Goal: Task Accomplishment & Management: Manage account settings

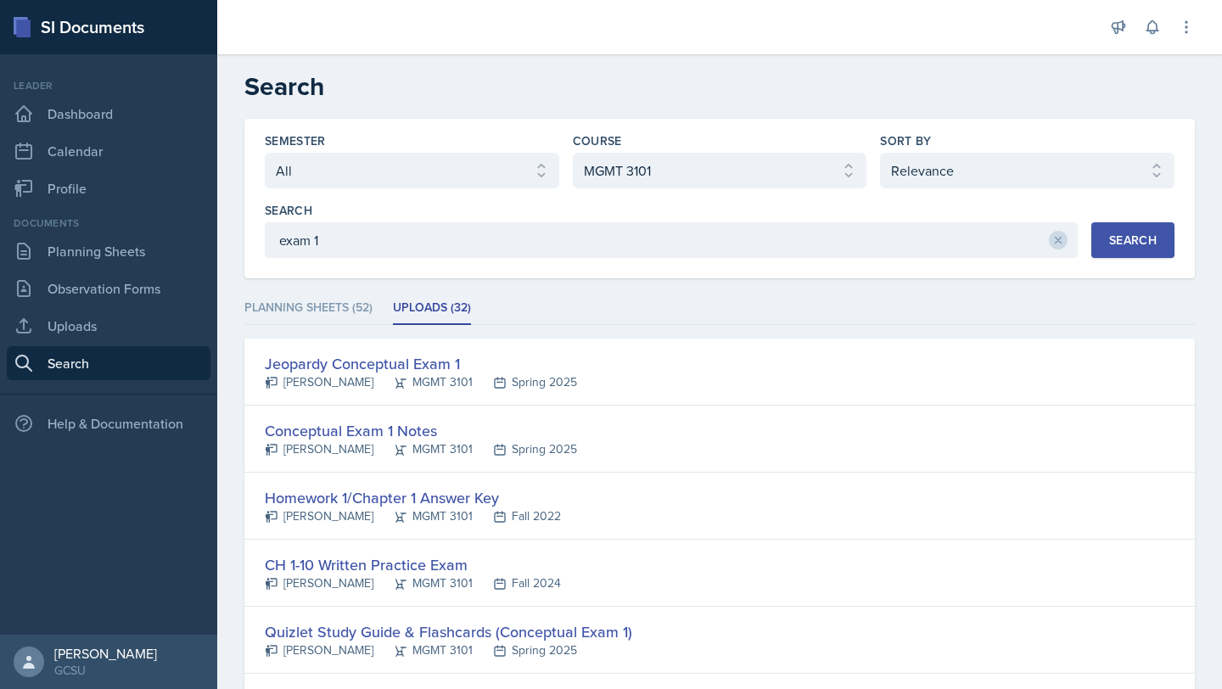
select select "all"
select select "4cf14be2-75f8-415f-9b93-b989c1f52ad7"
select select "1"
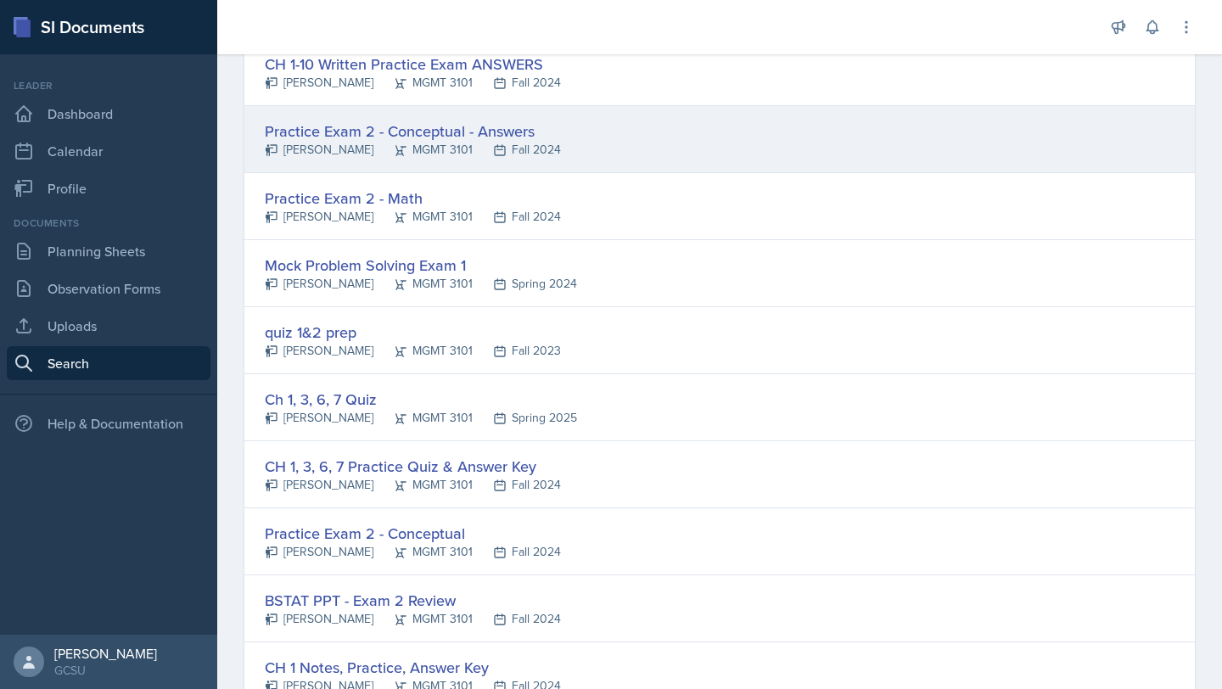
scroll to position [1166, 0]
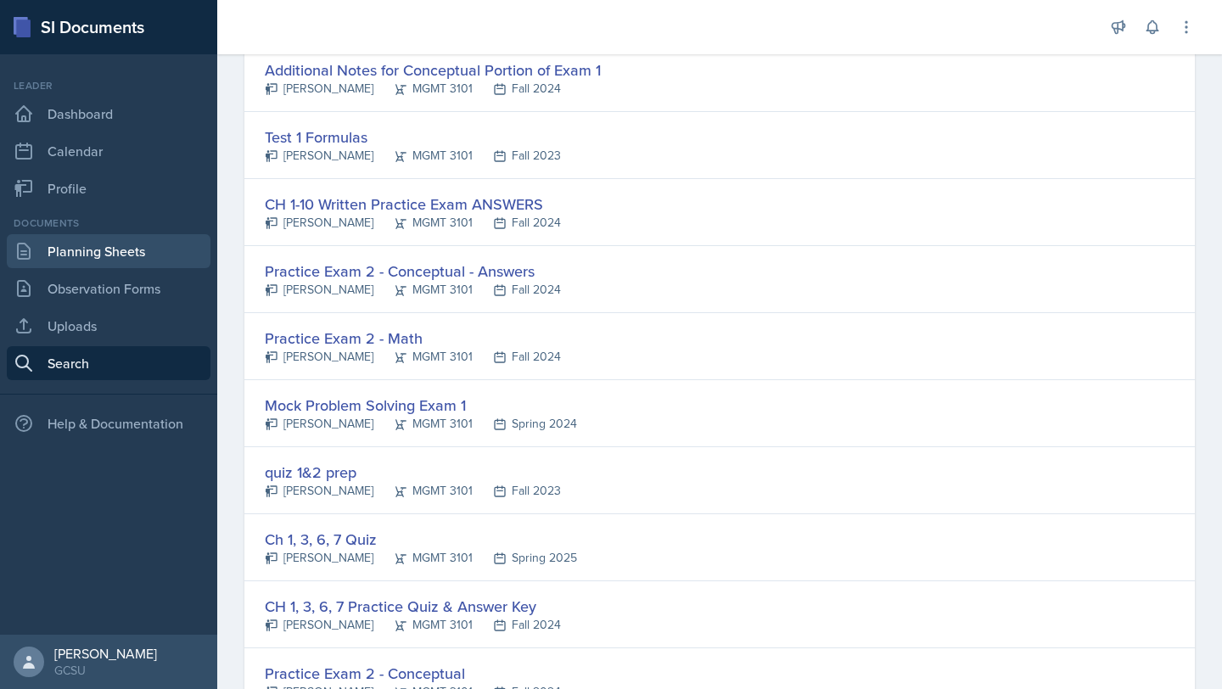
click at [59, 246] on link "Planning Sheets" at bounding box center [109, 251] width 204 height 34
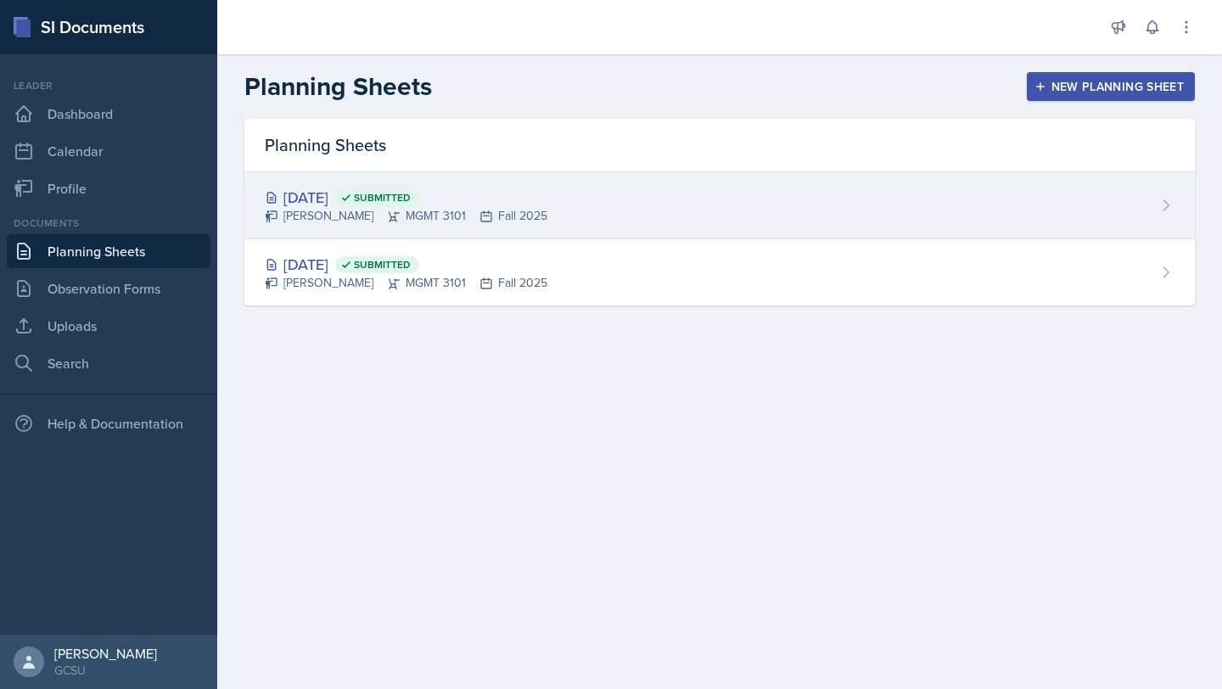
click at [347, 193] on div "[DATE] Submitted" at bounding box center [406, 197] width 283 height 23
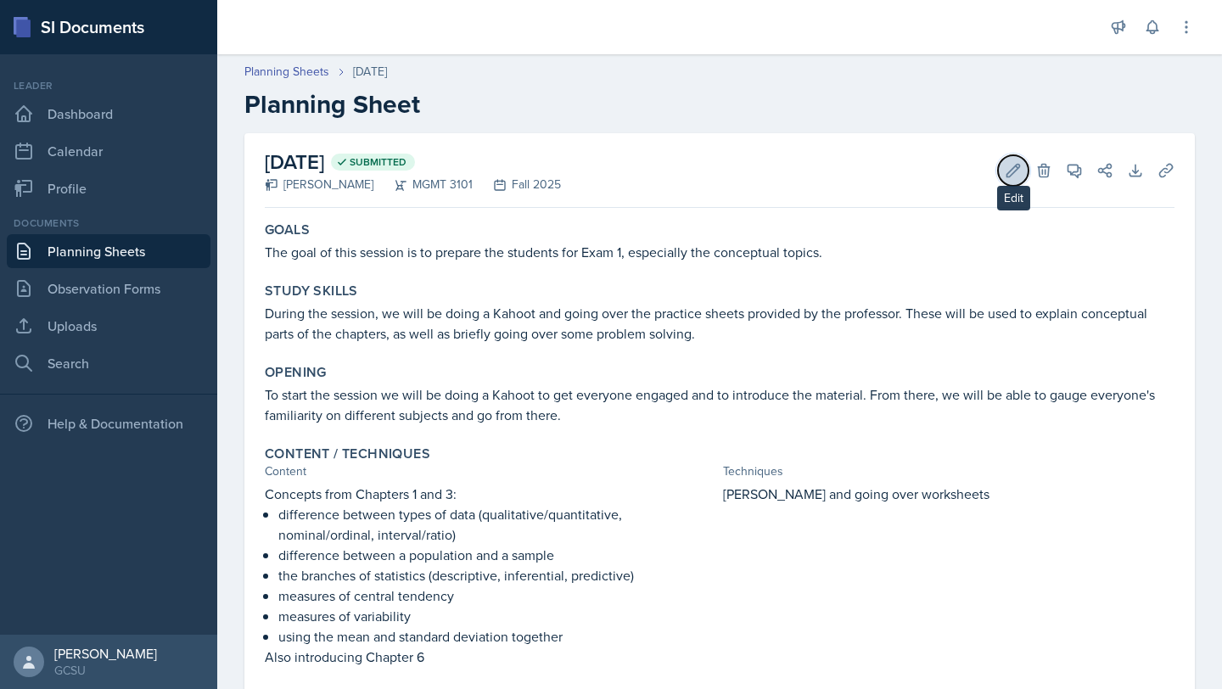
click at [1014, 167] on icon at bounding box center [1014, 170] width 13 height 13
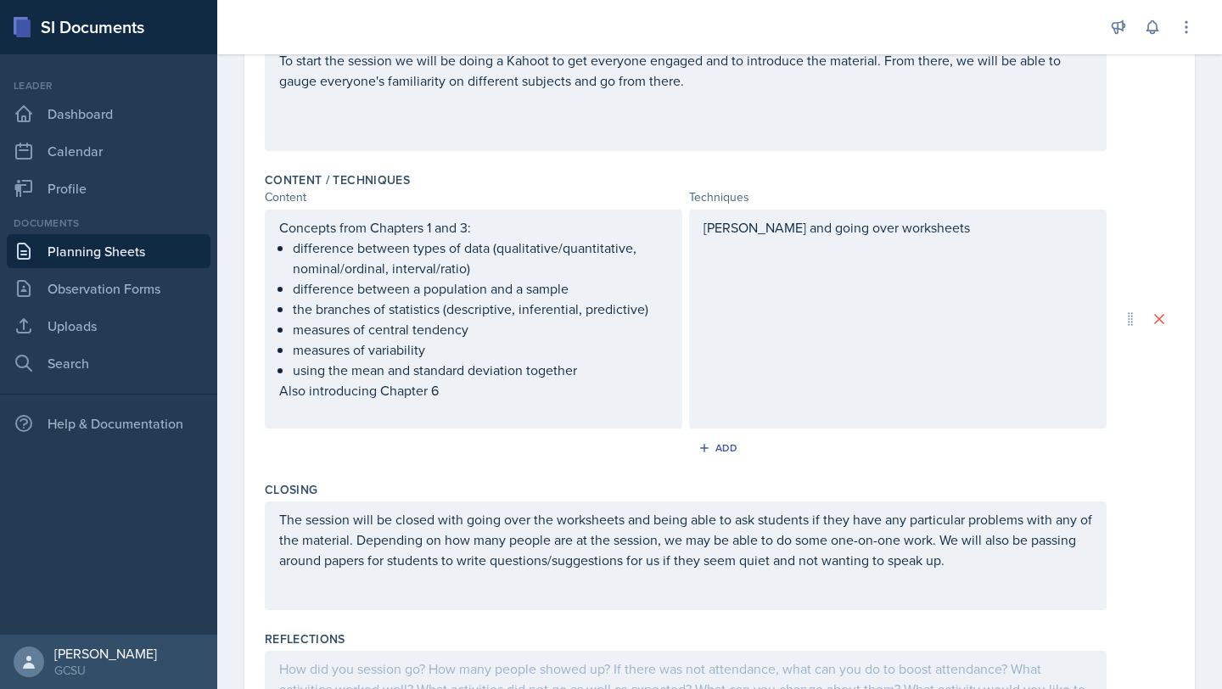
scroll to position [573, 0]
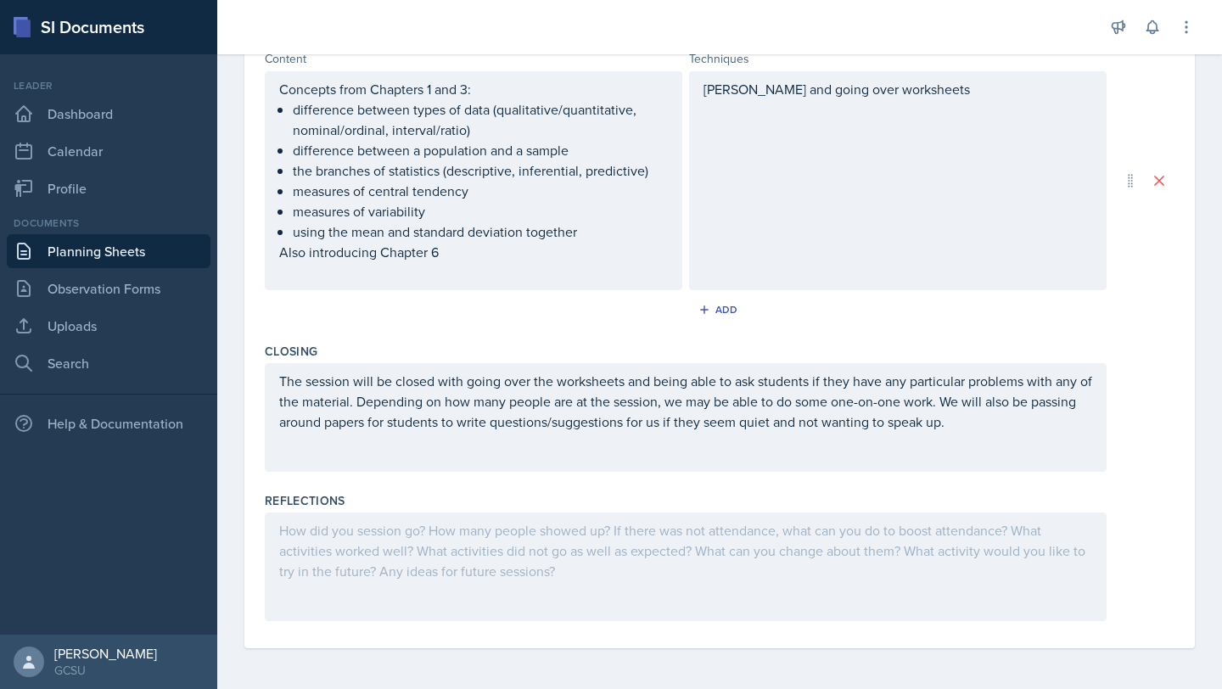
click at [287, 551] on div at bounding box center [686, 567] width 842 height 109
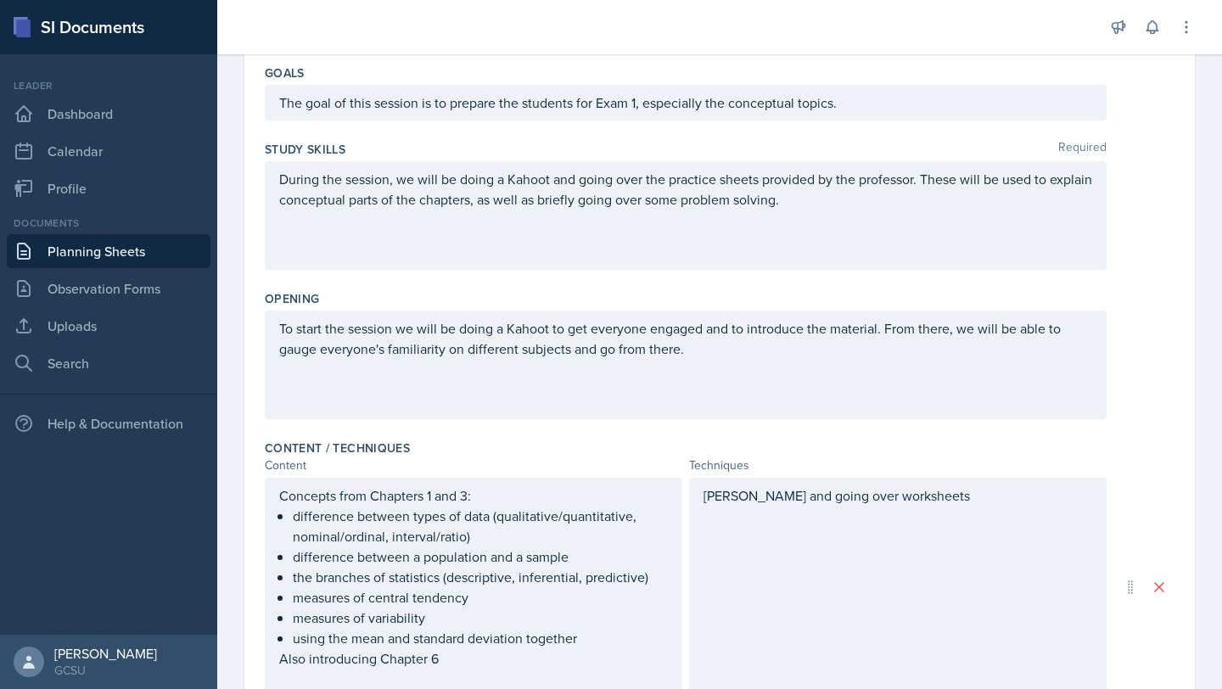
scroll to position [0, 0]
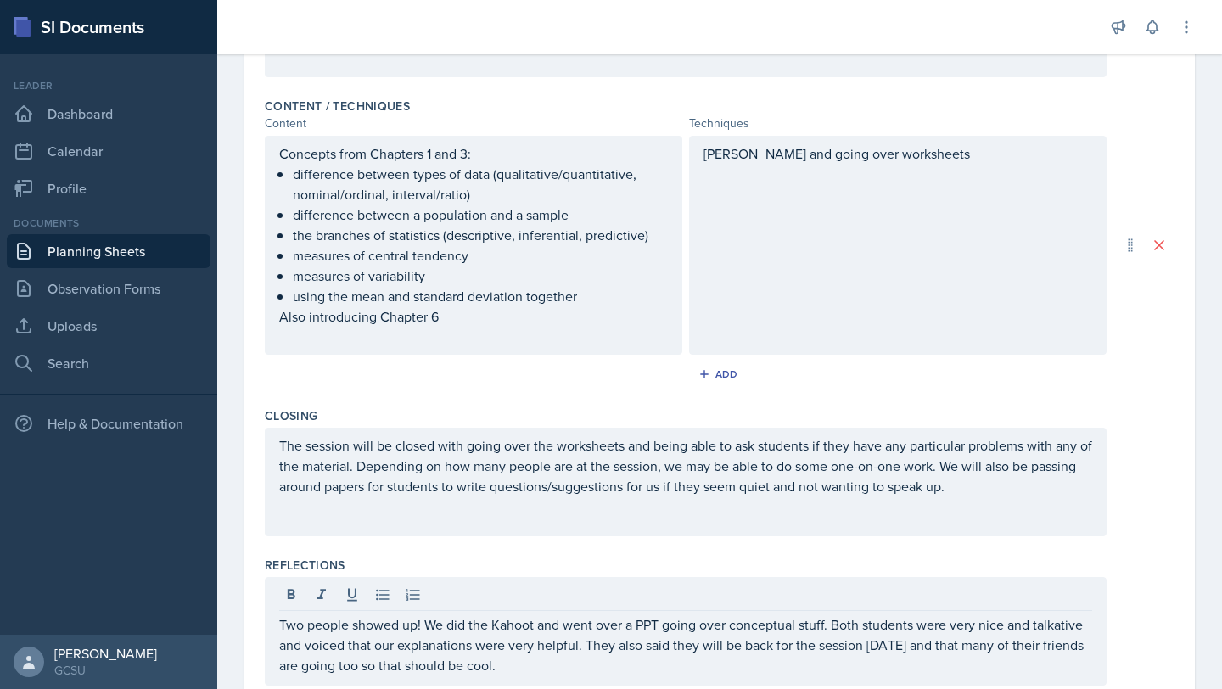
click at [797, 228] on div "[PERSON_NAME] and going over worksheets" at bounding box center [898, 245] width 418 height 219
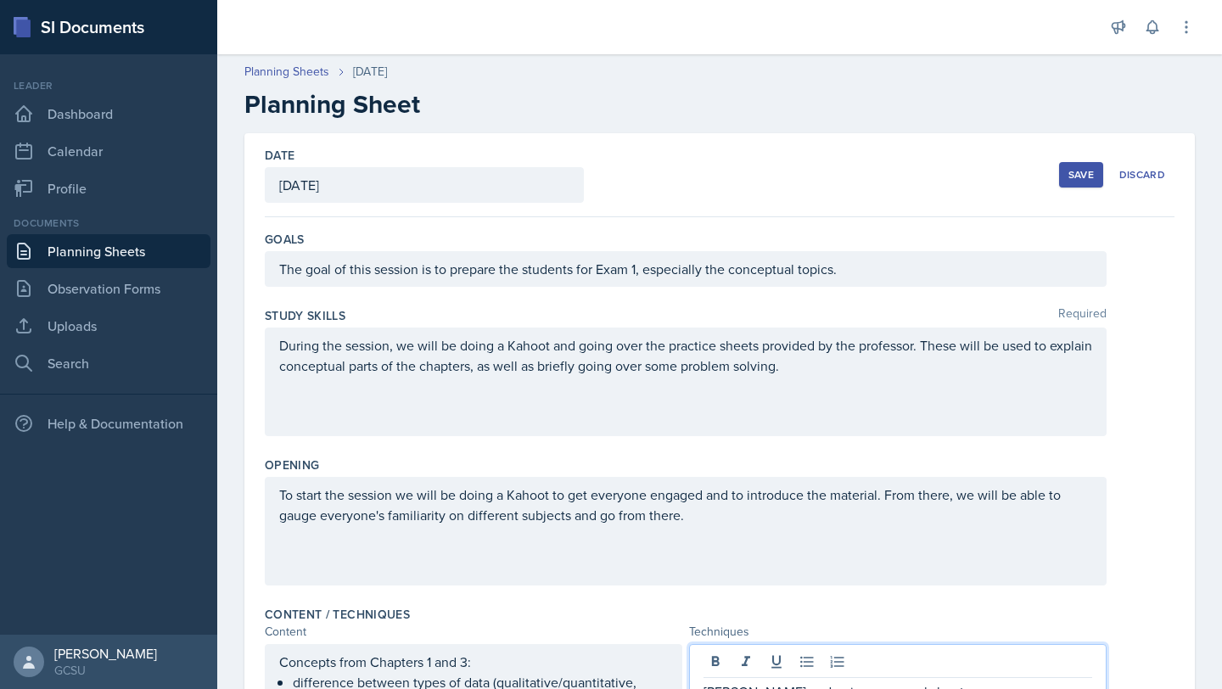
click at [1093, 170] on div "Save" at bounding box center [1081, 175] width 25 height 14
